Goal: Check status: Check status

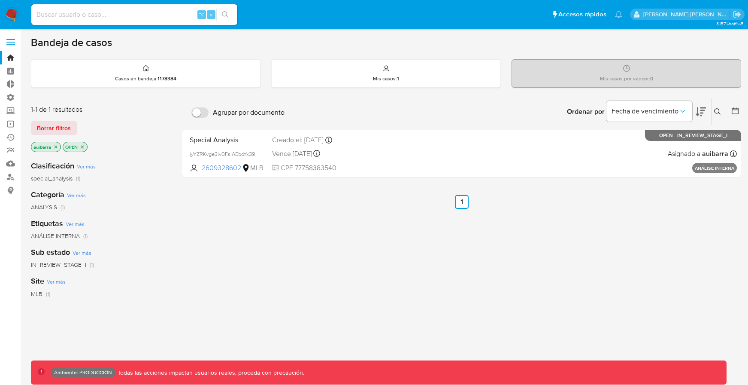
click at [180, 15] on input at bounding box center [134, 14] width 206 height 11
paste input "143125485"
type input "143125485"
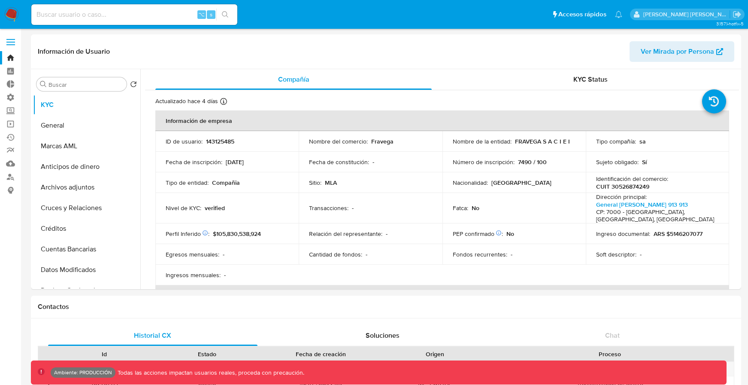
select select "10"
click at [103, 125] on button "General" at bounding box center [83, 125] width 100 height 21
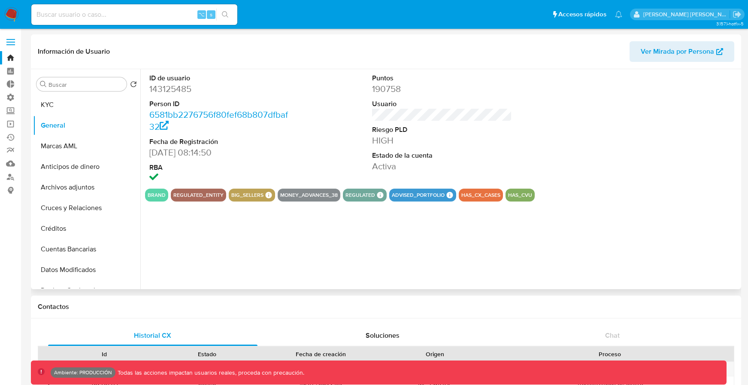
click at [553, 53] on span "Ver Mirada por Persona" at bounding box center [677, 51] width 73 height 21
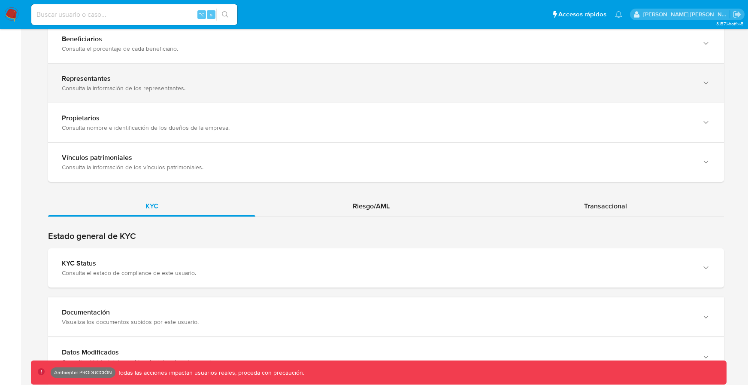
scroll to position [740, 0]
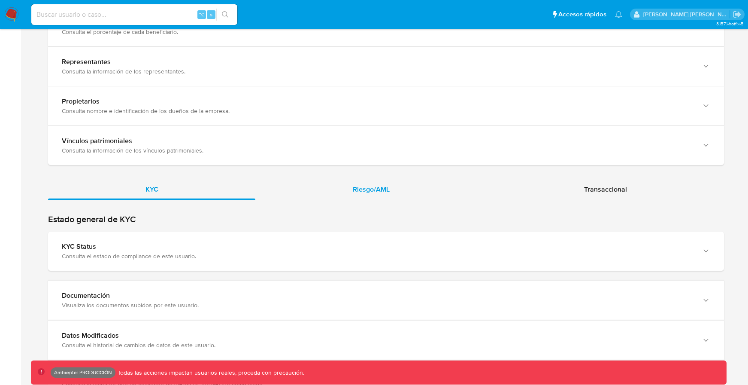
click at [352, 180] on div "Riesgo/AML" at bounding box center [370, 189] width 231 height 21
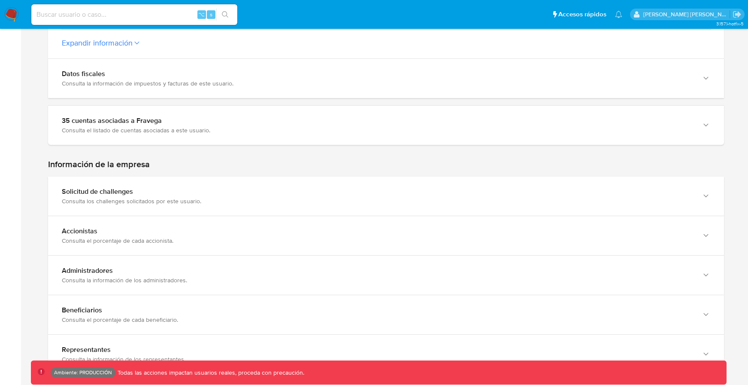
scroll to position [450, 0]
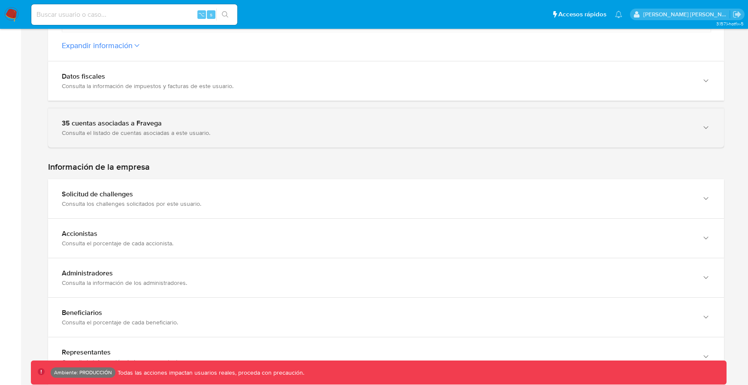
click at [307, 129] on div "Consulta el listado de cuentas asociadas a este usuario." at bounding box center [378, 133] width 632 height 8
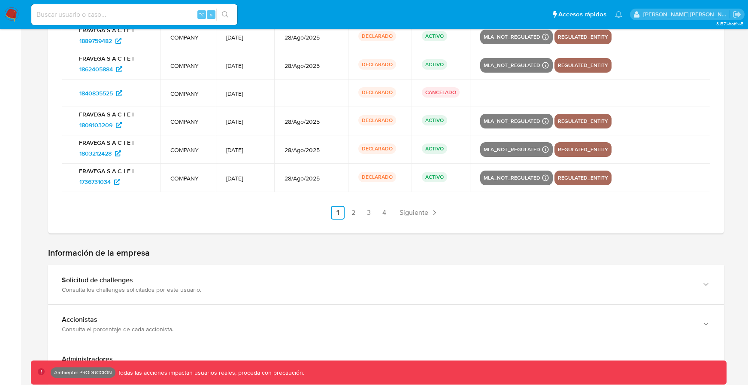
scroll to position [737, 0]
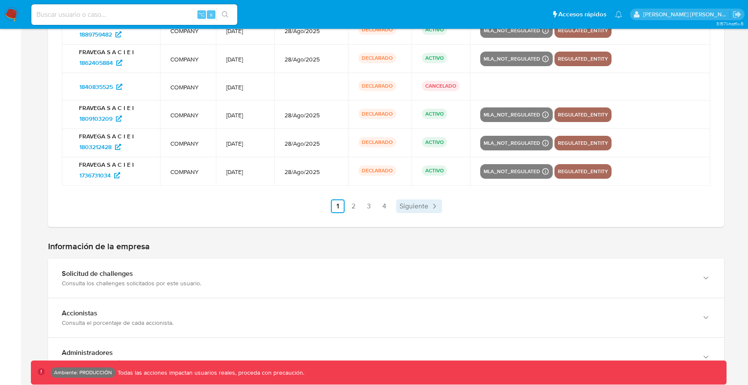
click at [426, 203] on span "Siguiente" at bounding box center [414, 206] width 29 height 7
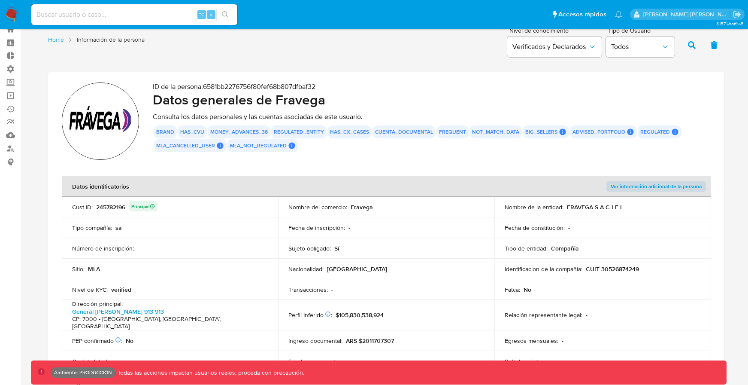
scroll to position [28, 0]
